Goal: Navigation & Orientation: Go to known website

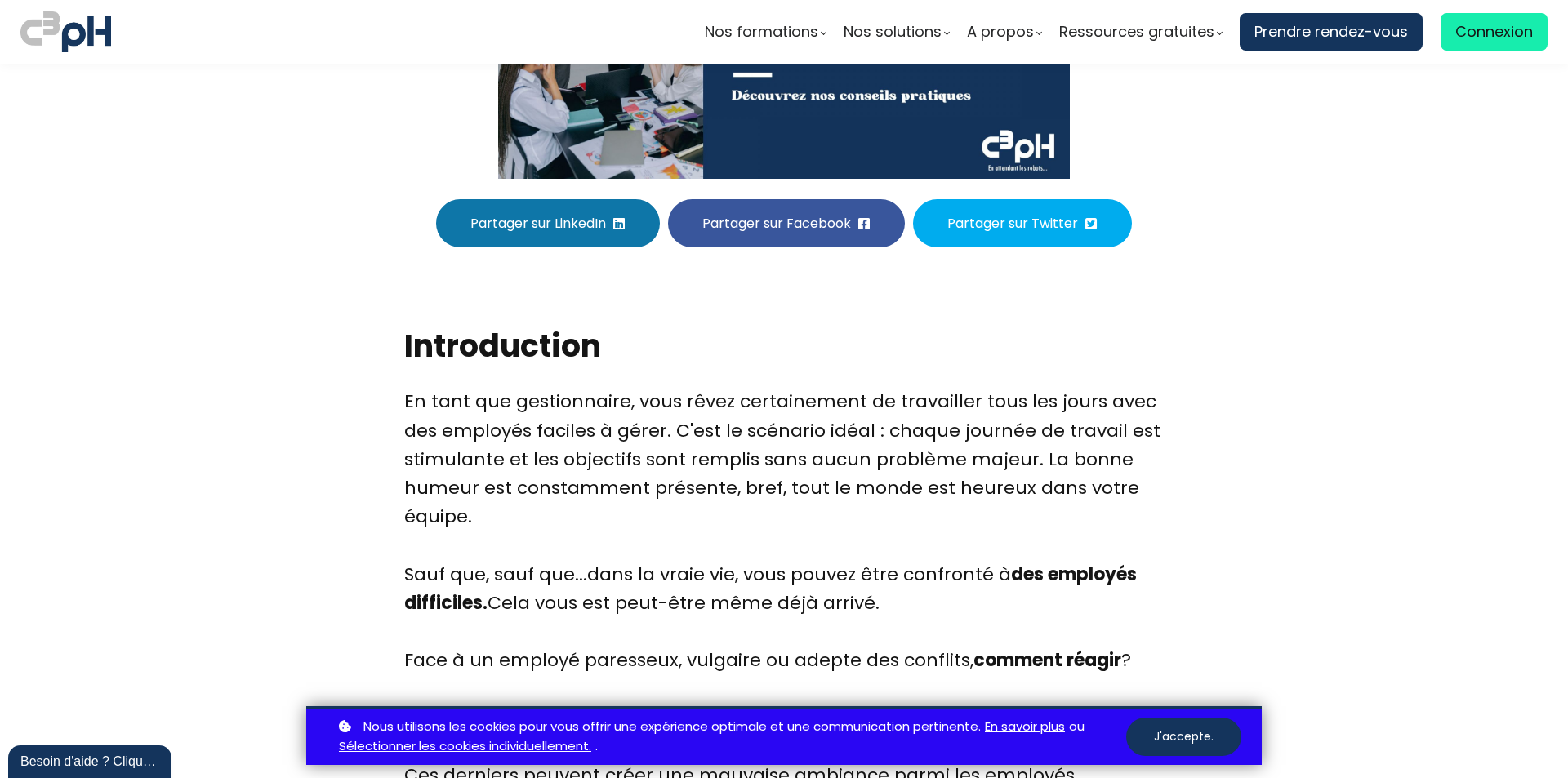
click at [1213, 741] on button "J'accepte." at bounding box center [1184, 736] width 115 height 38
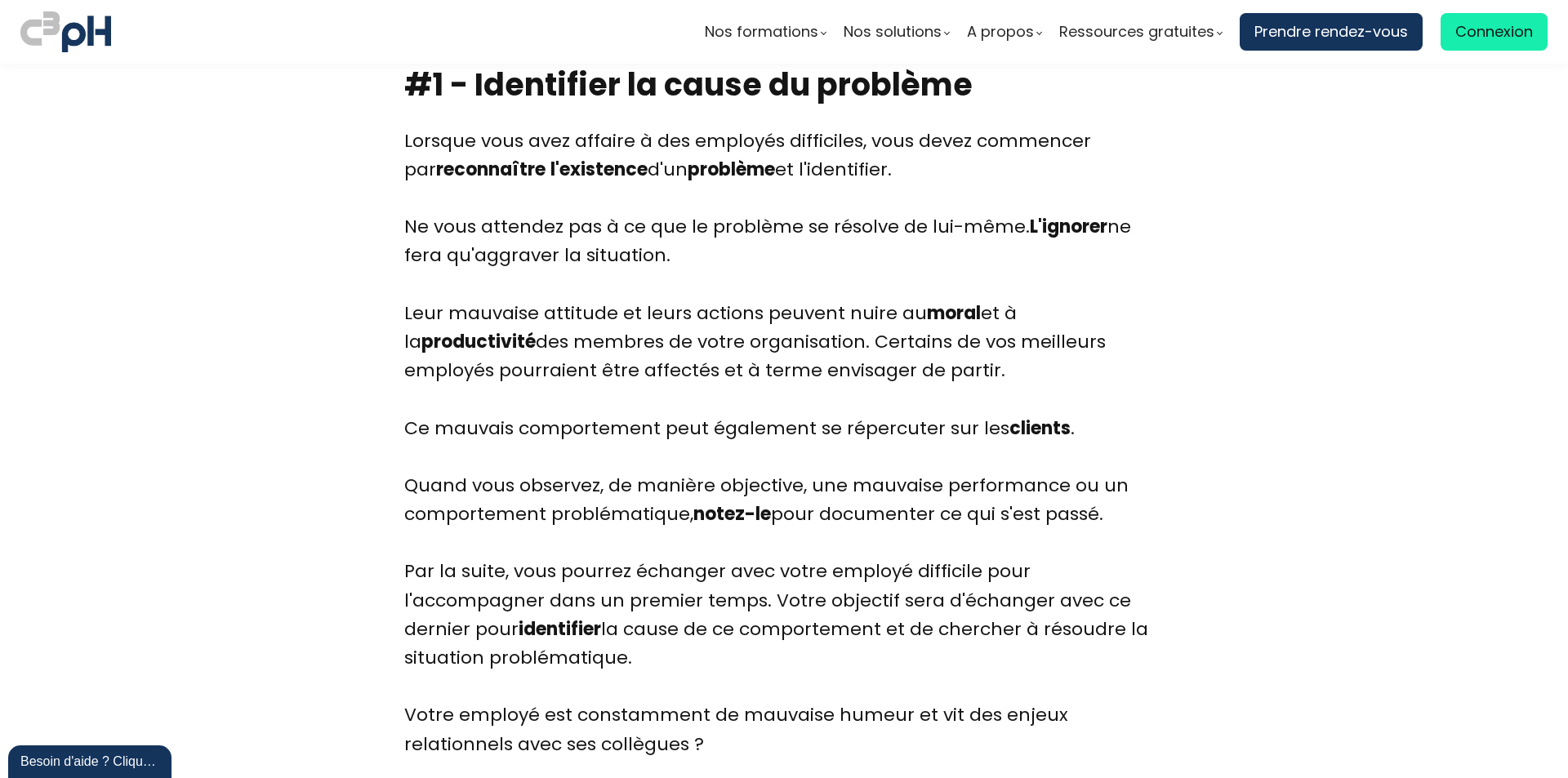
scroll to position [2676, 0]
